Goal: Check status

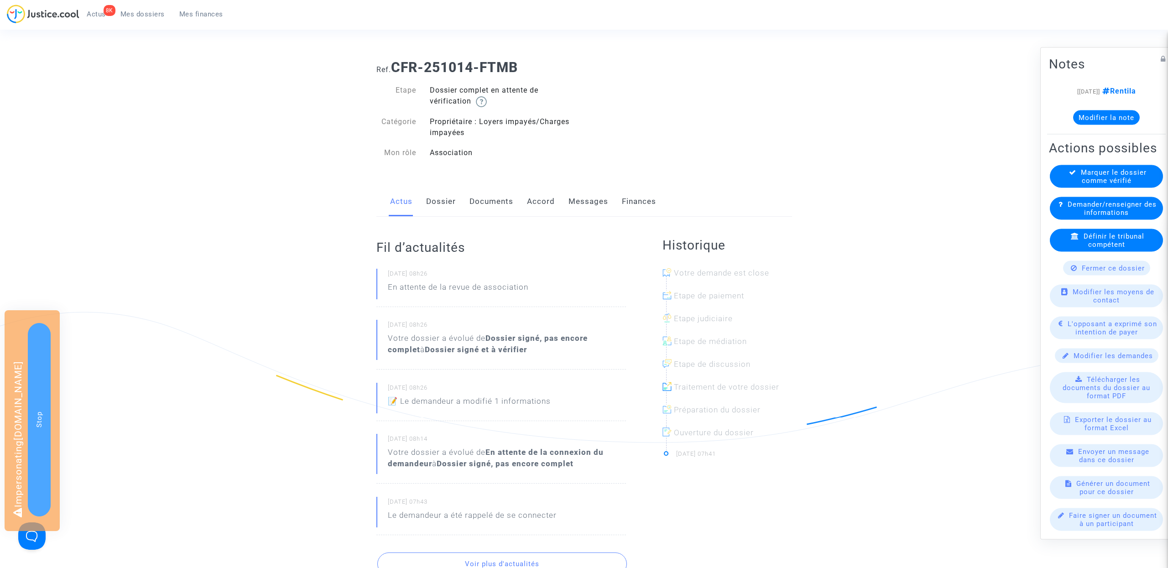
click at [440, 209] on link "Dossier" at bounding box center [441, 202] width 30 height 30
